Goal: Information Seeking & Learning: Learn about a topic

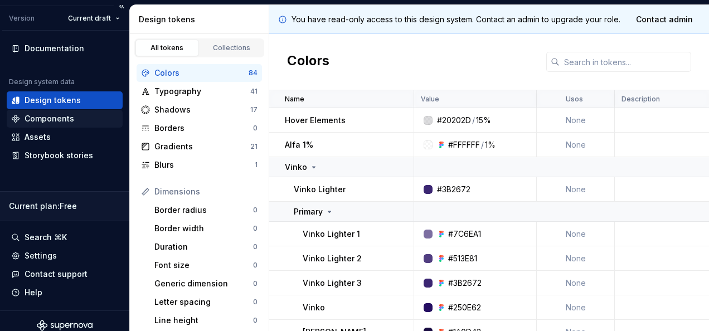
scroll to position [36, 0]
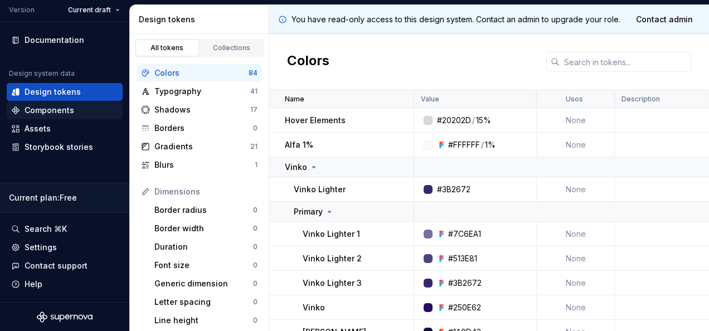
click at [64, 115] on div "Components" at bounding box center [65, 110] width 116 height 18
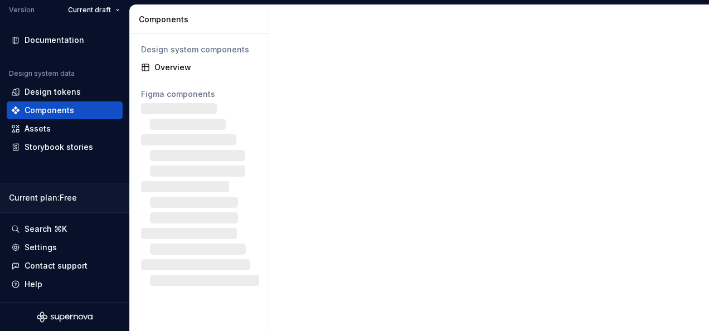
click at [75, 107] on div "Components" at bounding box center [64, 110] width 107 height 11
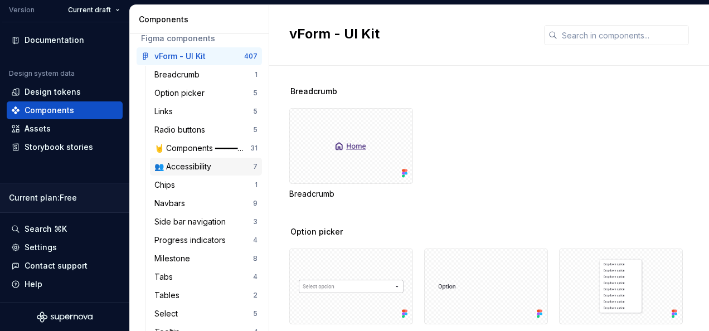
scroll to position [112, 0]
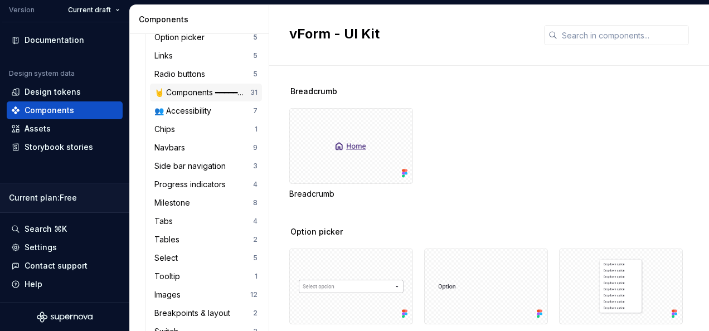
click at [215, 94] on div "🤘 Components ━━━━━━━━━━" at bounding box center [202, 92] width 96 height 11
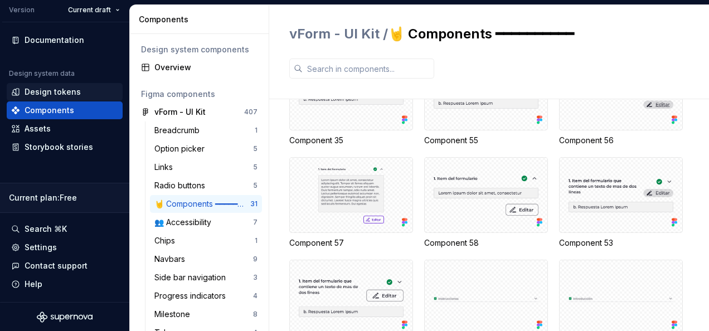
click at [85, 95] on div "Design tokens" at bounding box center [64, 91] width 107 height 11
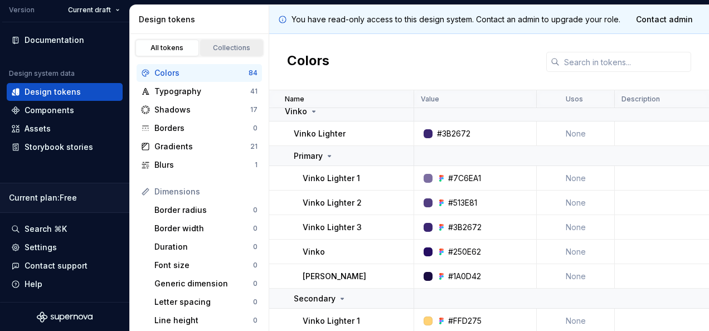
click at [220, 45] on div "Collections" at bounding box center [232, 47] width 56 height 9
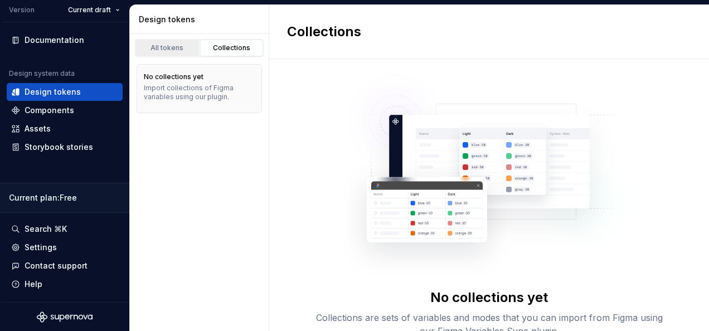
click at [157, 42] on link "All tokens" at bounding box center [167, 48] width 64 height 17
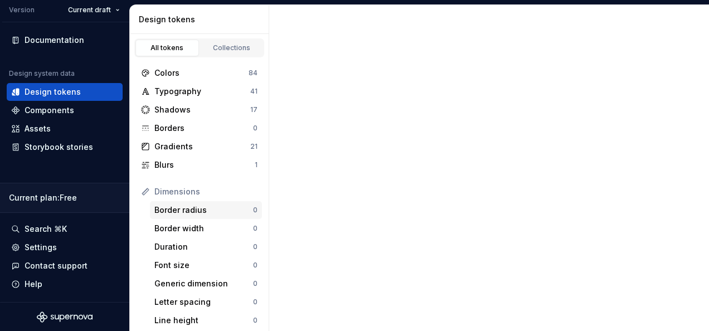
scroll to position [201, 0]
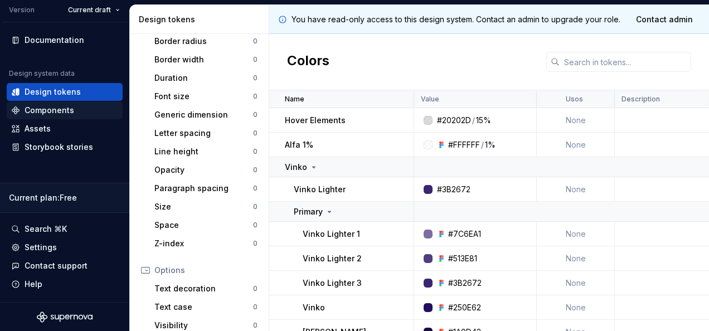
scroll to position [167, 0]
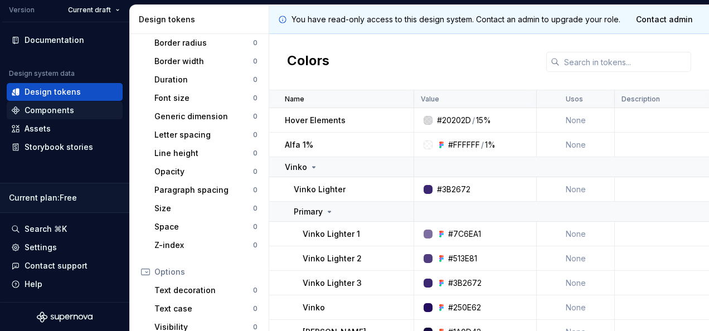
click at [56, 113] on div "Components" at bounding box center [50, 110] width 50 height 11
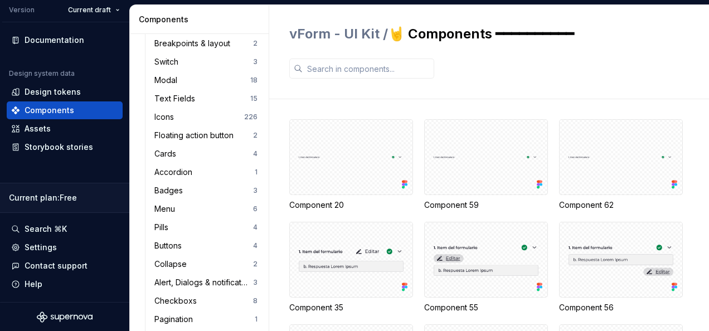
scroll to position [390, 0]
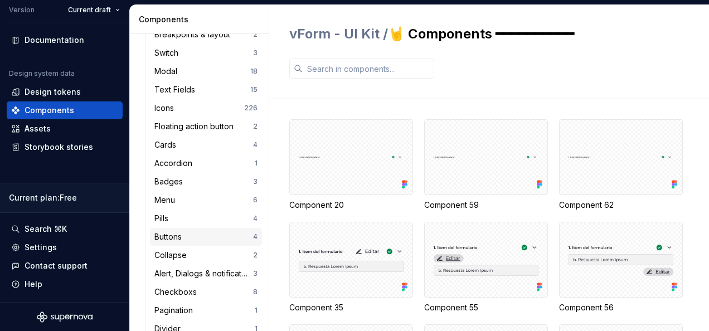
click at [178, 234] on div "Buttons" at bounding box center [170, 236] width 32 height 11
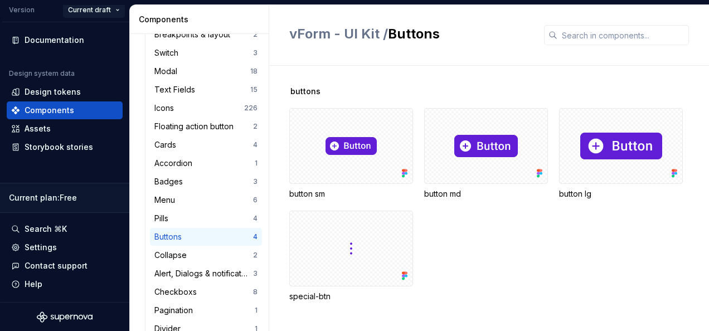
click at [72, 7] on html "vForm UI Kit DV Version Current draft Documentation Design system data Design t…" at bounding box center [354, 165] width 709 height 331
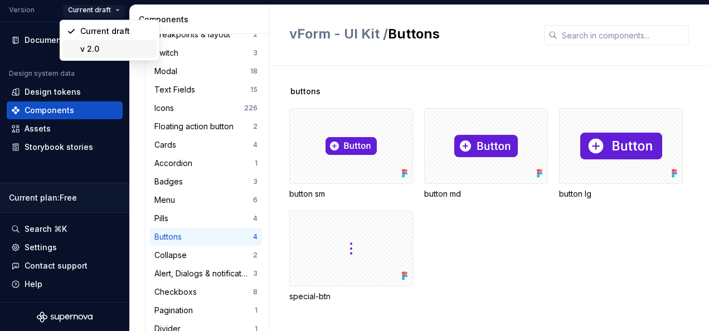
click at [94, 47] on div "v 2.0" at bounding box center [116, 48] width 72 height 11
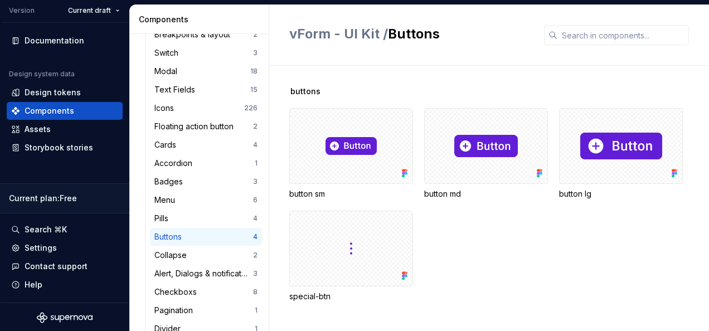
scroll to position [36, 0]
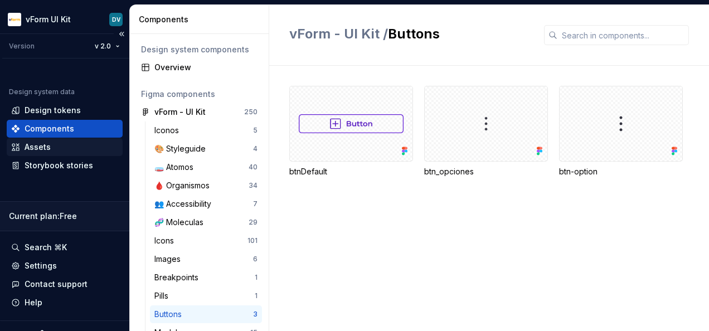
click at [60, 153] on div "Assets" at bounding box center [65, 147] width 116 height 18
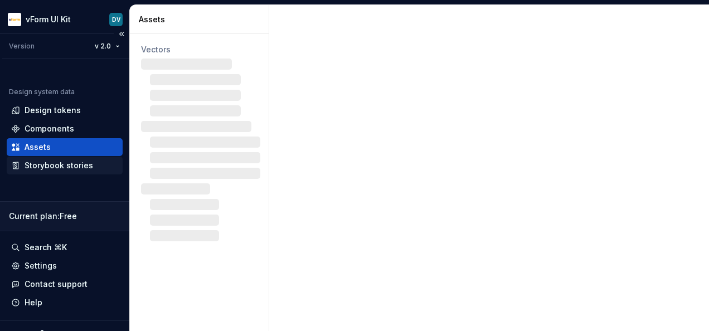
scroll to position [18, 0]
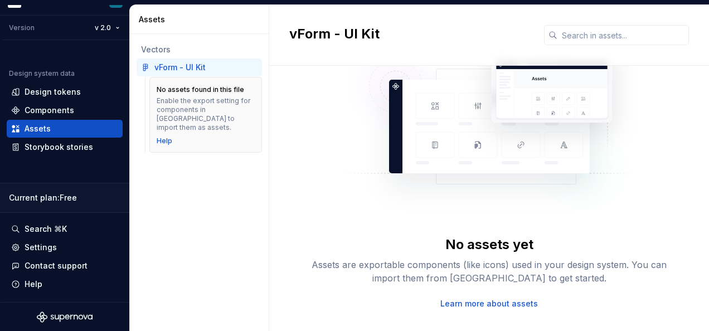
scroll to position [60, 0]
click at [161, 66] on div "vForm - UI Kit" at bounding box center [179, 67] width 51 height 11
